Goal: Share content: Share content

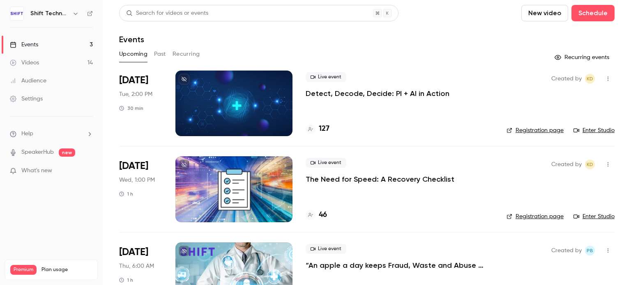
click at [397, 179] on p "The Need for Speed: A Recovery Checklist" at bounding box center [380, 180] width 149 height 10
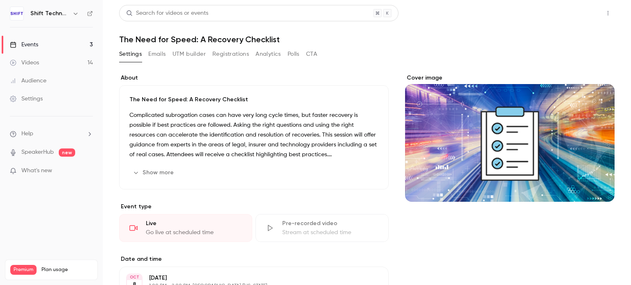
click at [570, 15] on button "Share" at bounding box center [578, 13] width 32 height 16
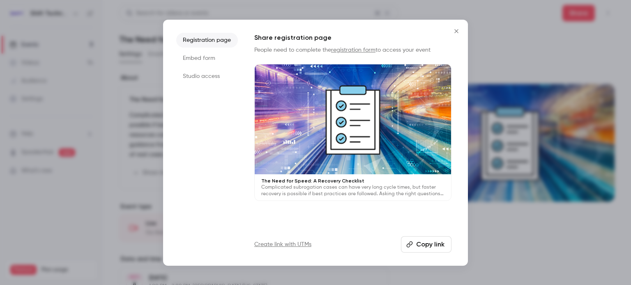
click at [193, 76] on li "Studio access" at bounding box center [207, 76] width 62 height 15
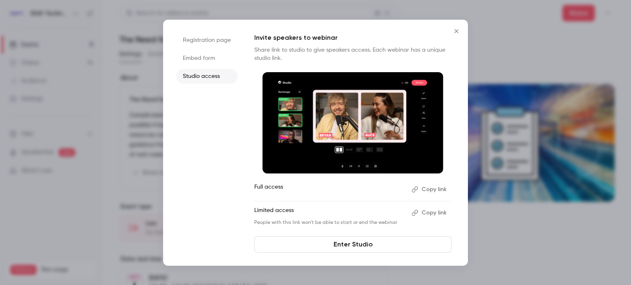
click at [424, 189] on button "Copy link" at bounding box center [429, 189] width 43 height 13
click at [458, 34] on icon "Close" at bounding box center [456, 31] width 10 height 7
